Goal: Information Seeking & Learning: Learn about a topic

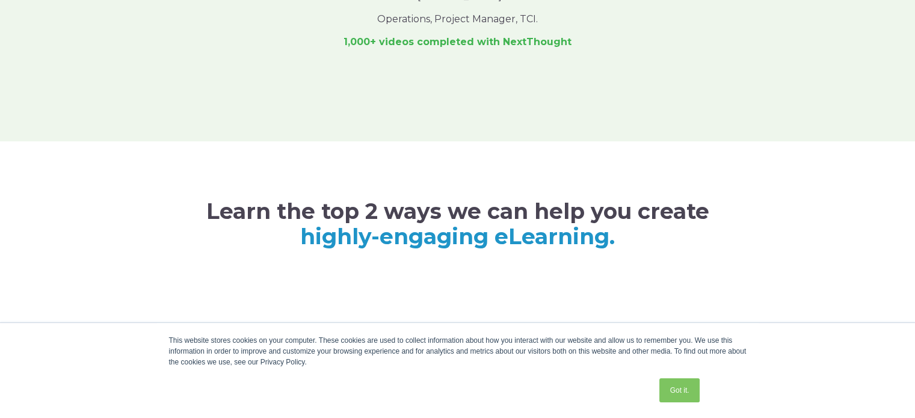
scroll to position [974, 0]
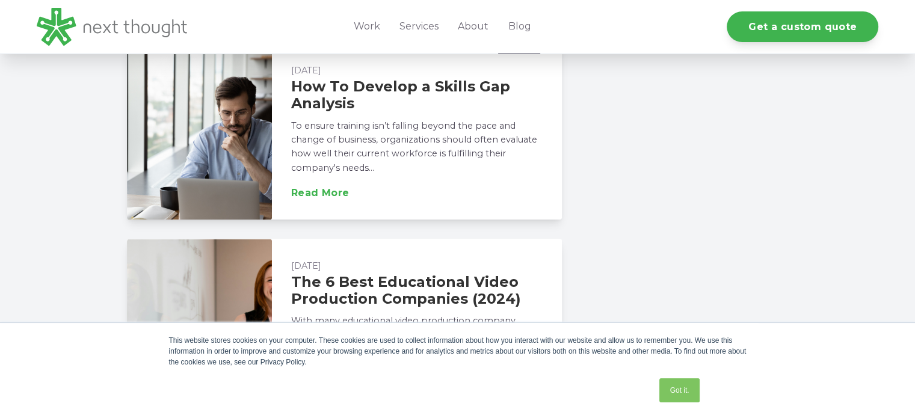
scroll to position [1535, 0]
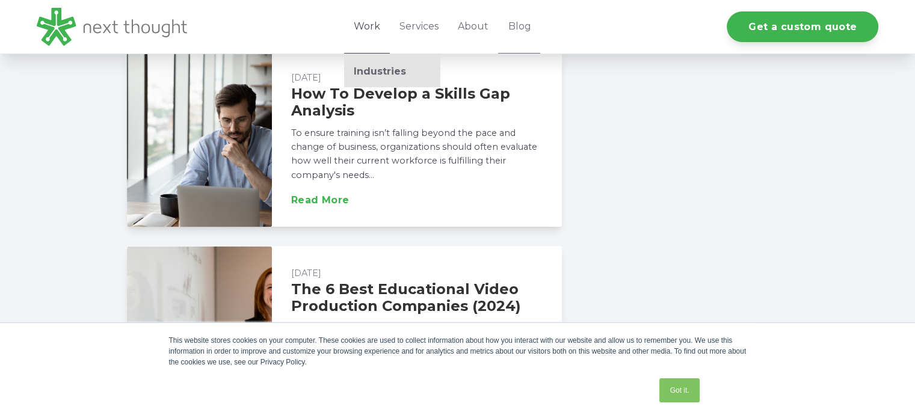
click at [371, 27] on link "Work" at bounding box center [367, 27] width 46 height 54
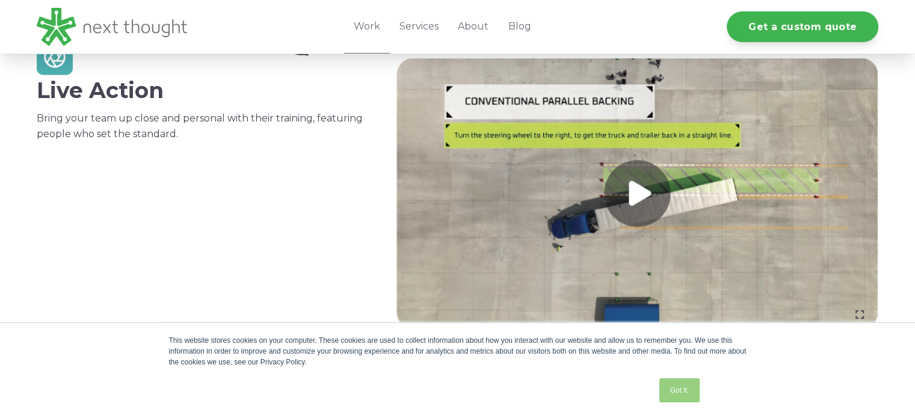
click at [693, 393] on link "Got it." at bounding box center [679, 390] width 40 height 24
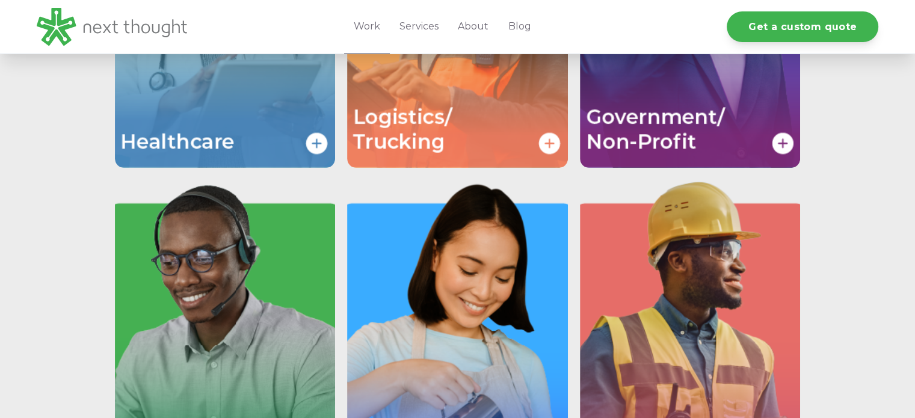
scroll to position [2108, 0]
